Goal: Information Seeking & Learning: Learn about a topic

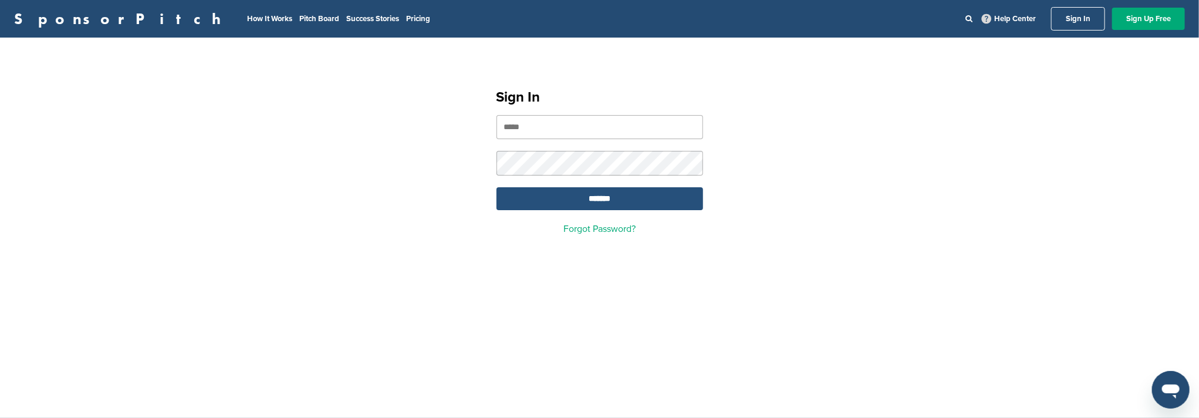
type input "**********"
click at [634, 195] on input "*******" at bounding box center [599, 198] width 207 height 23
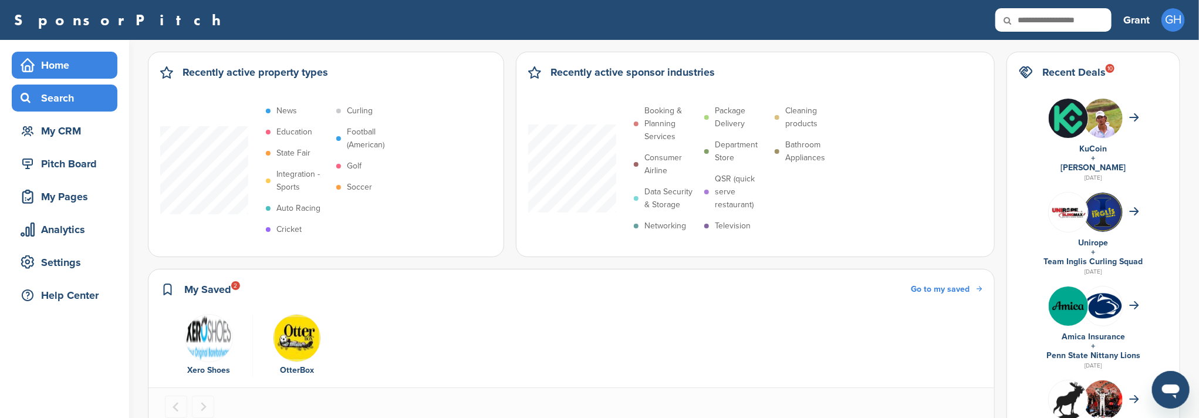
click at [59, 96] on div "Search" at bounding box center [68, 97] width 100 height 21
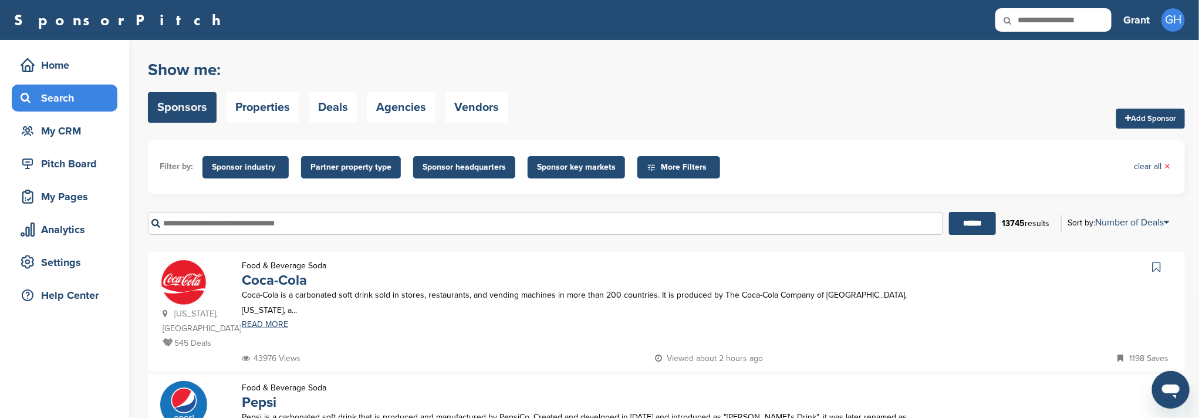
click at [253, 175] on span "Sponsor industry" at bounding box center [245, 167] width 86 height 22
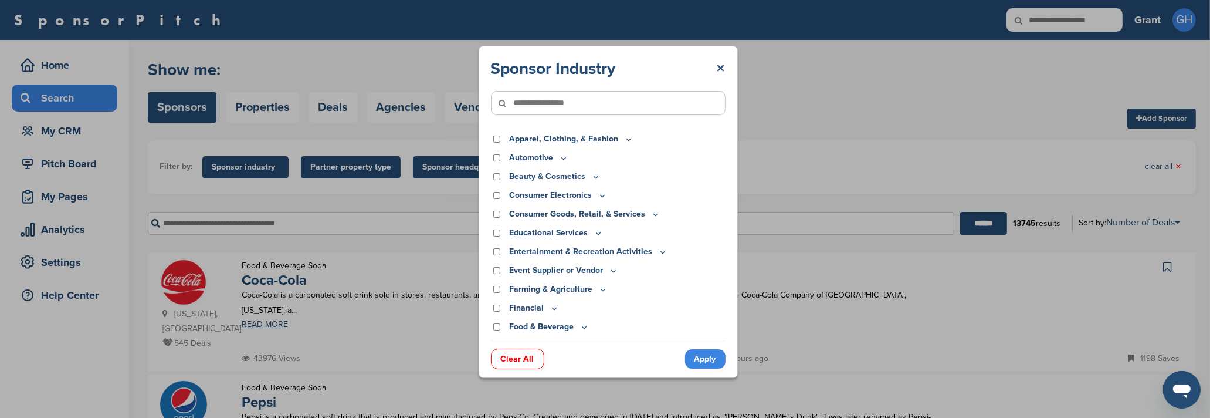
click at [651, 106] on input"] "text" at bounding box center [608, 103] width 235 height 24
click at [627, 138] on icon at bounding box center [629, 139] width 4 height 2
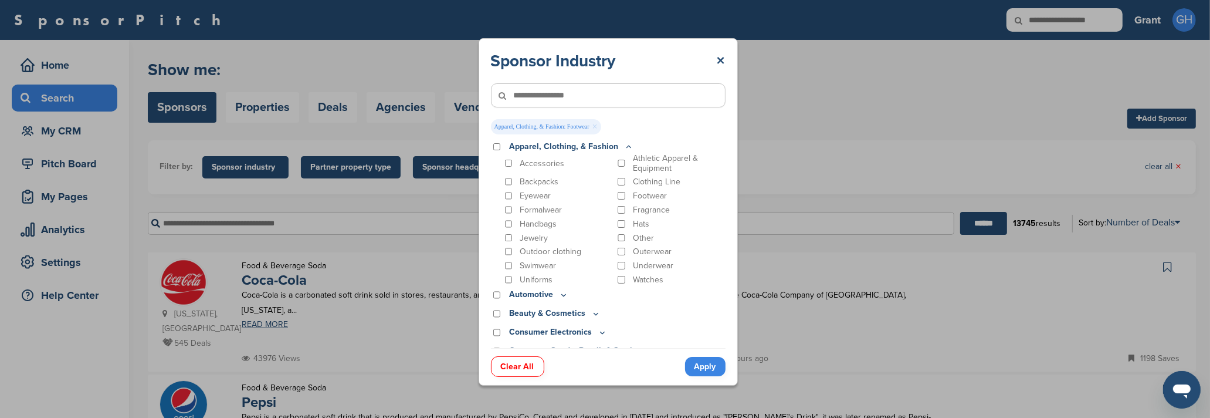
click at [700, 368] on link "Apply" at bounding box center [705, 366] width 40 height 19
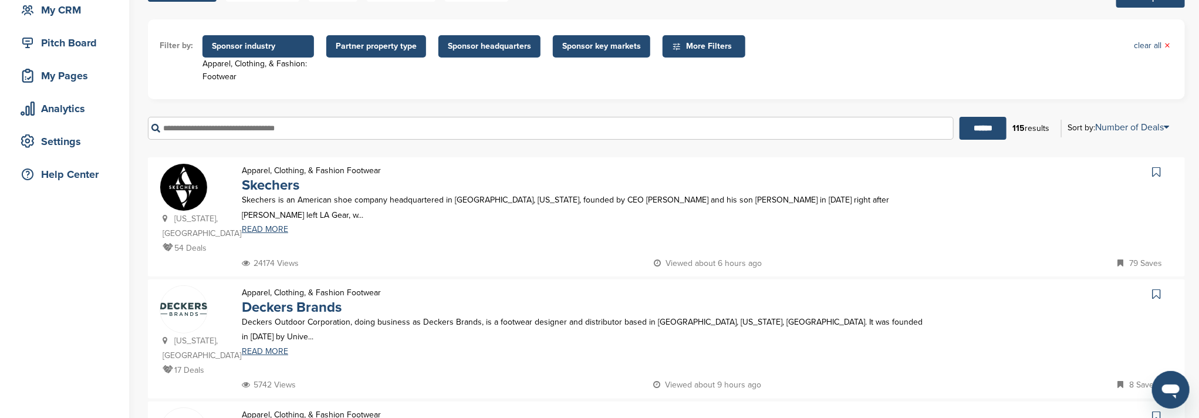
scroll to position [156, 0]
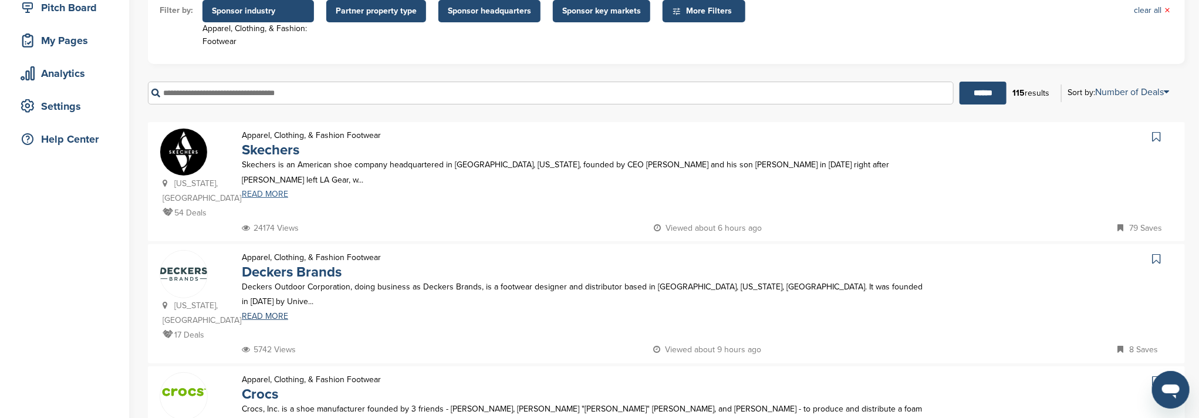
click at [282, 190] on link "READ MORE" at bounding box center [583, 194] width 683 height 8
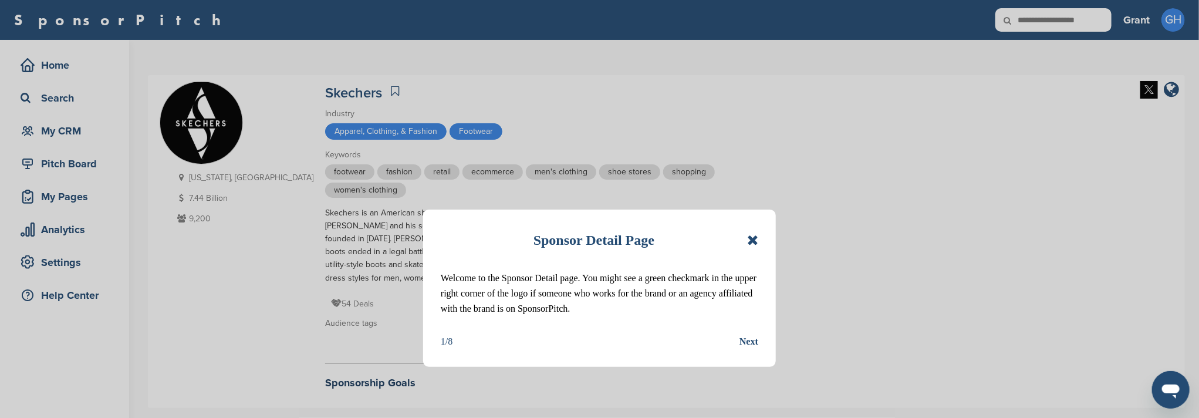
click at [749, 241] on icon at bounding box center [752, 240] width 11 height 14
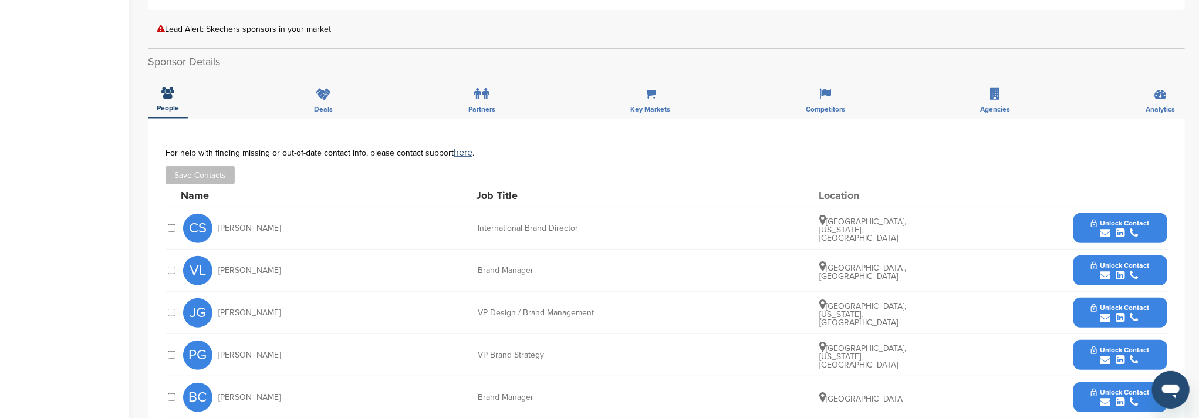
scroll to position [313, 0]
